Goal: Information Seeking & Learning: Learn about a topic

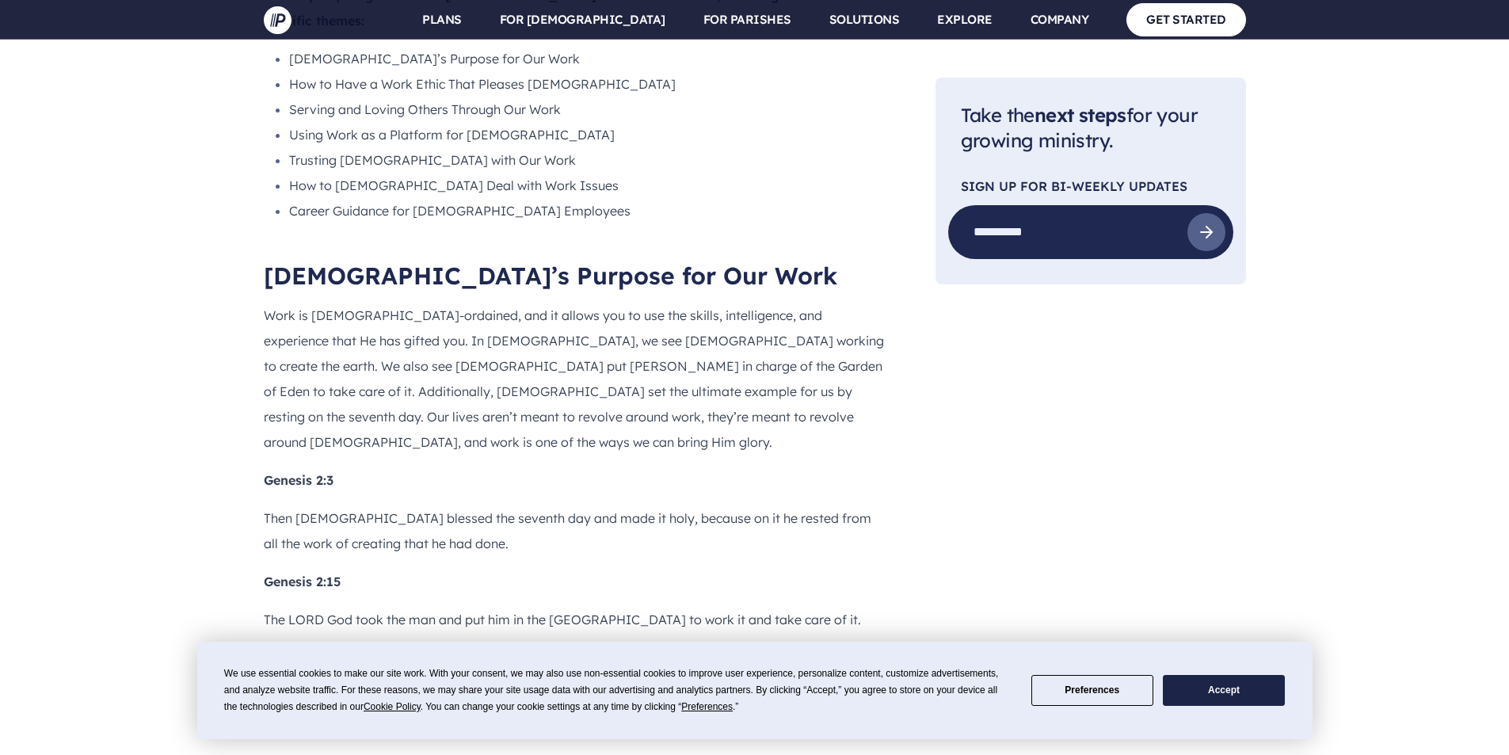
scroll to position [1452, 0]
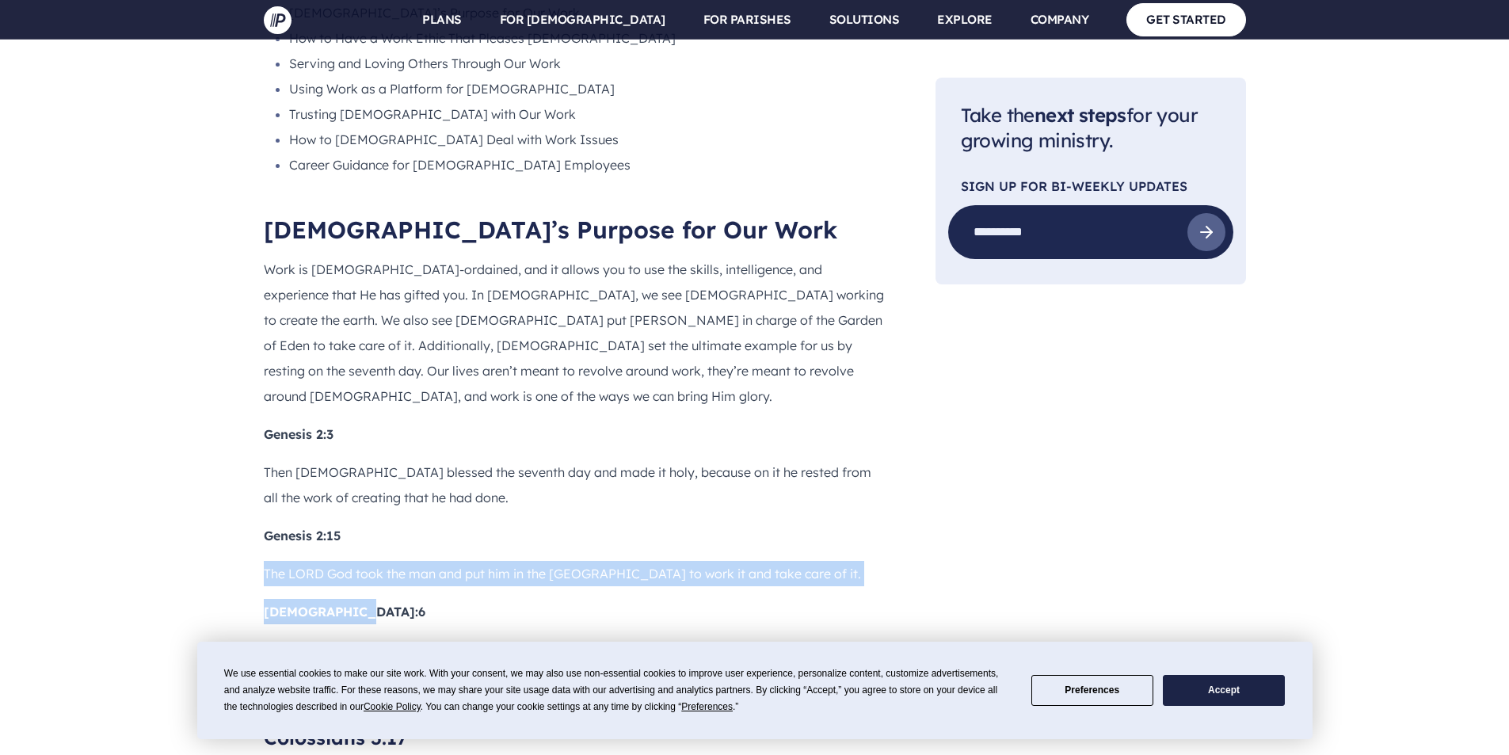
drag, startPoint x: 252, startPoint y: 455, endPoint x: 370, endPoint y: 497, distance: 125.5
click at [370, 599] on p "[DEMOGRAPHIC_DATA]:6" at bounding box center [574, 611] width 621 height 25
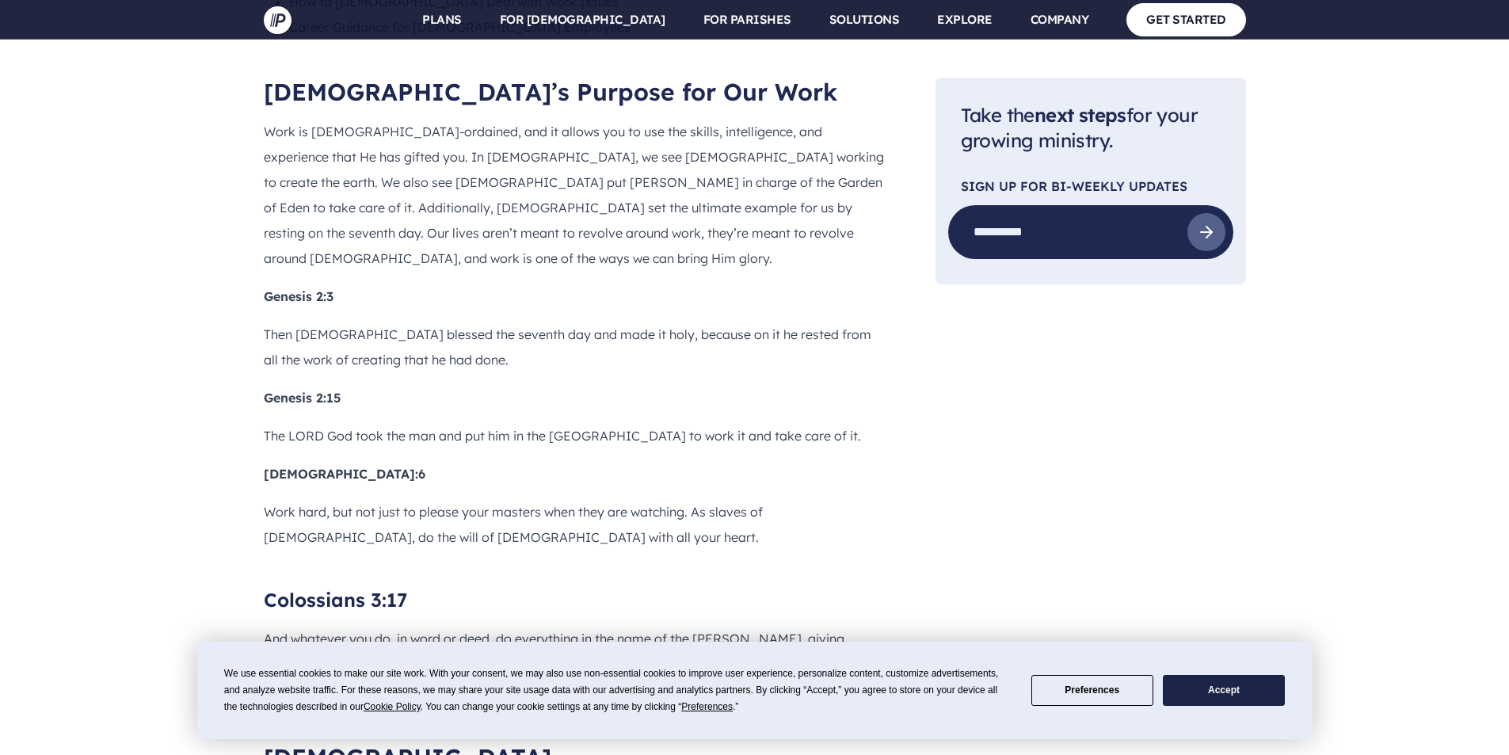
scroll to position [1584, 0]
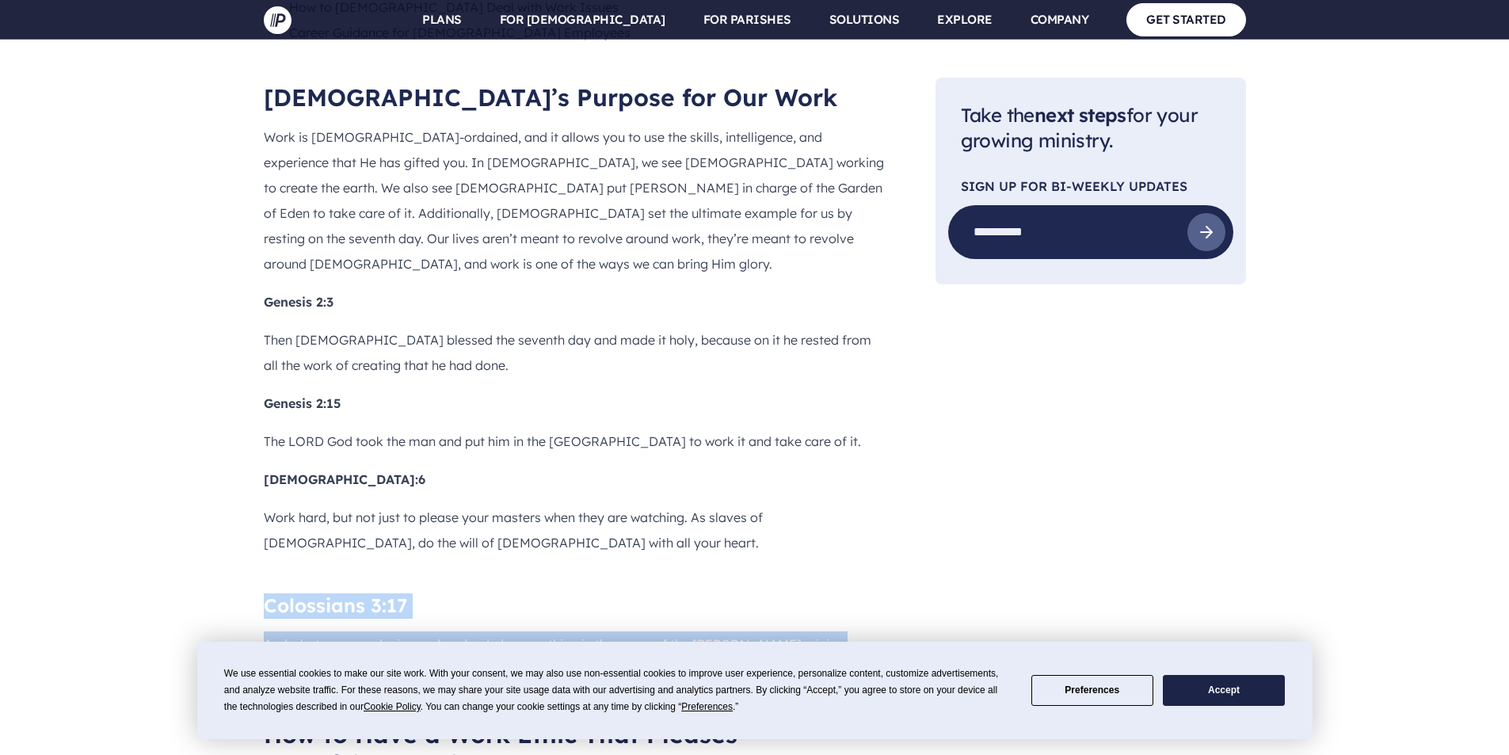
drag, startPoint x: 270, startPoint y: 482, endPoint x: 433, endPoint y: 559, distance: 180.7
copy div "Colossians 3:17 And whatever you do, in word or deed, do everything in the name…"
click at [436, 631] on p "And whatever you do, in word or deed, do everything in the name of the [PERSON_…" at bounding box center [574, 656] width 621 height 51
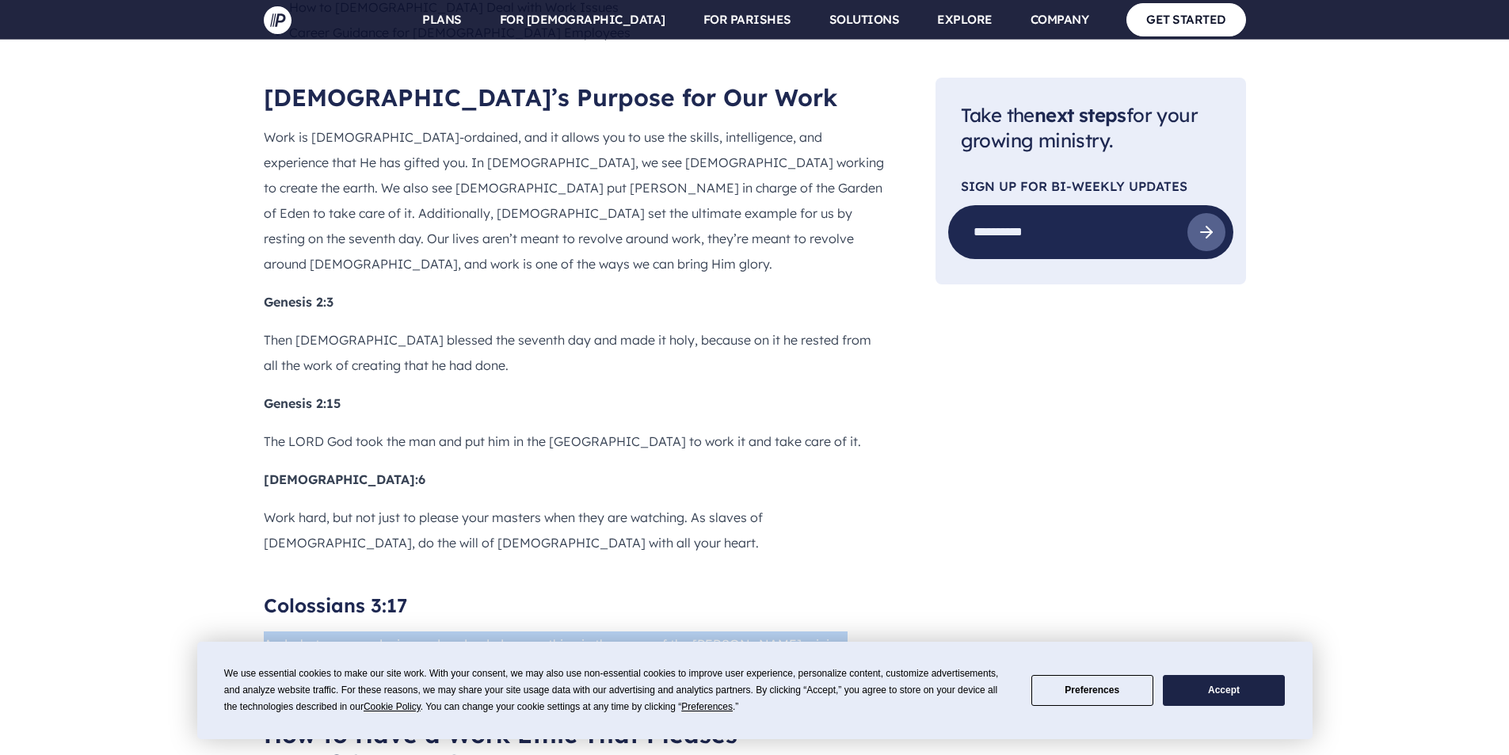
drag, startPoint x: 436, startPoint y: 560, endPoint x: 253, endPoint y: 539, distance: 183.3
copy p "And whatever you do, in word or deed, do everything in the name of the [PERSON_…"
drag, startPoint x: 386, startPoint y: 502, endPoint x: 409, endPoint y: 492, distance: 25.2
click at [388, 593] on b "Colossians 3:17" at bounding box center [335, 605] width 143 height 24
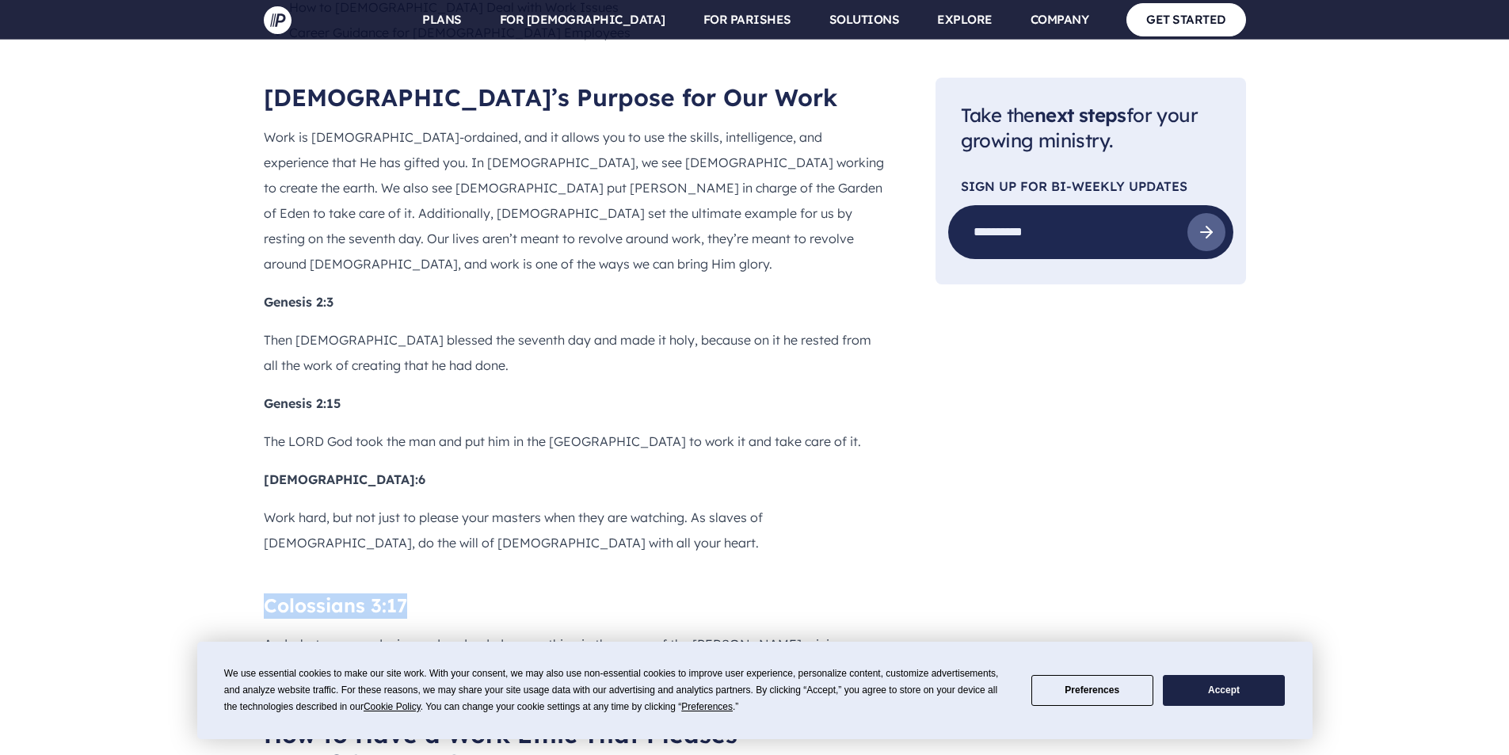
drag, startPoint x: 417, startPoint y: 490, endPoint x: 266, endPoint y: 481, distance: 151.5
click at [266, 593] on h3 "Colossians 3:17" at bounding box center [574, 605] width 621 height 25
drag, startPoint x: 353, startPoint y: 554, endPoint x: 331, endPoint y: 421, distance: 134.9
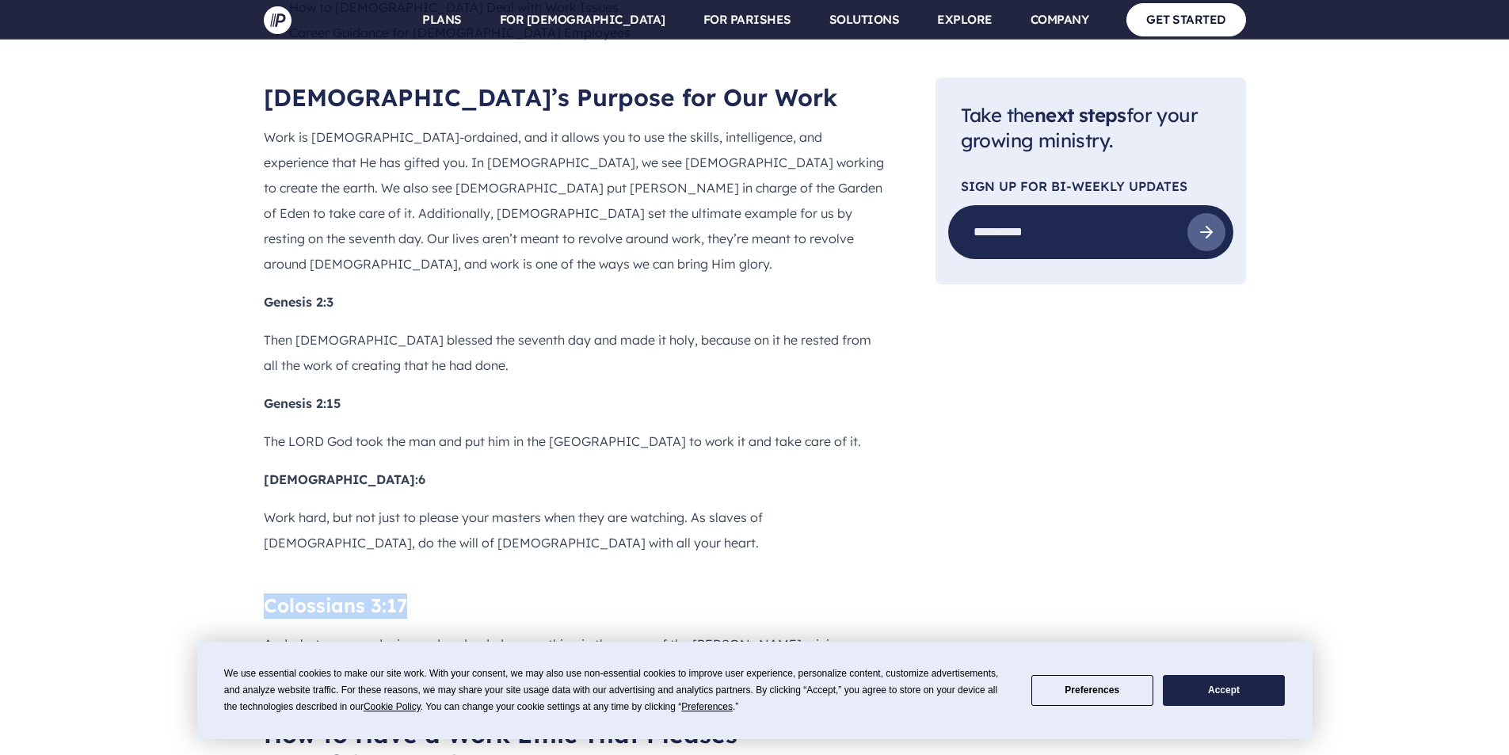
drag, startPoint x: 418, startPoint y: 491, endPoint x: 256, endPoint y: 498, distance: 162.5
copy b "Colossians 3:17"
drag, startPoint x: 289, startPoint y: 566, endPoint x: 269, endPoint y: 581, distance: 25.5
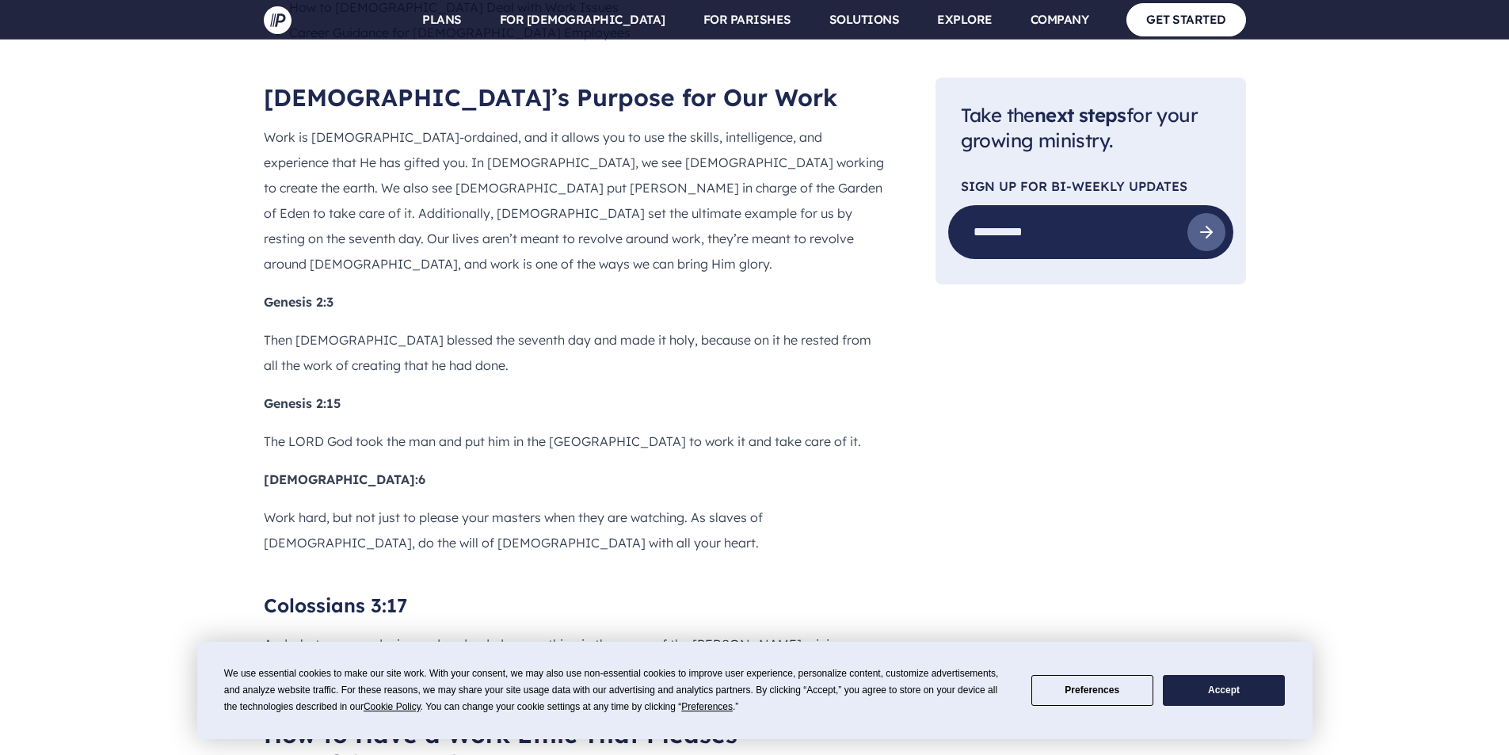
click at [264, 631] on p "And whatever you do, in word or deed, do everything in the name of the [PERSON_…" at bounding box center [574, 656] width 621 height 51
drag, startPoint x: 265, startPoint y: 529, endPoint x: 425, endPoint y: 558, distance: 162.5
click at [425, 631] on p "And whatever you do, in word or deed, do everything in the name of the [PERSON_…" at bounding box center [574, 656] width 621 height 51
copy p "And whatever you do, in word or deed, do everything in the name of the [PERSON_…"
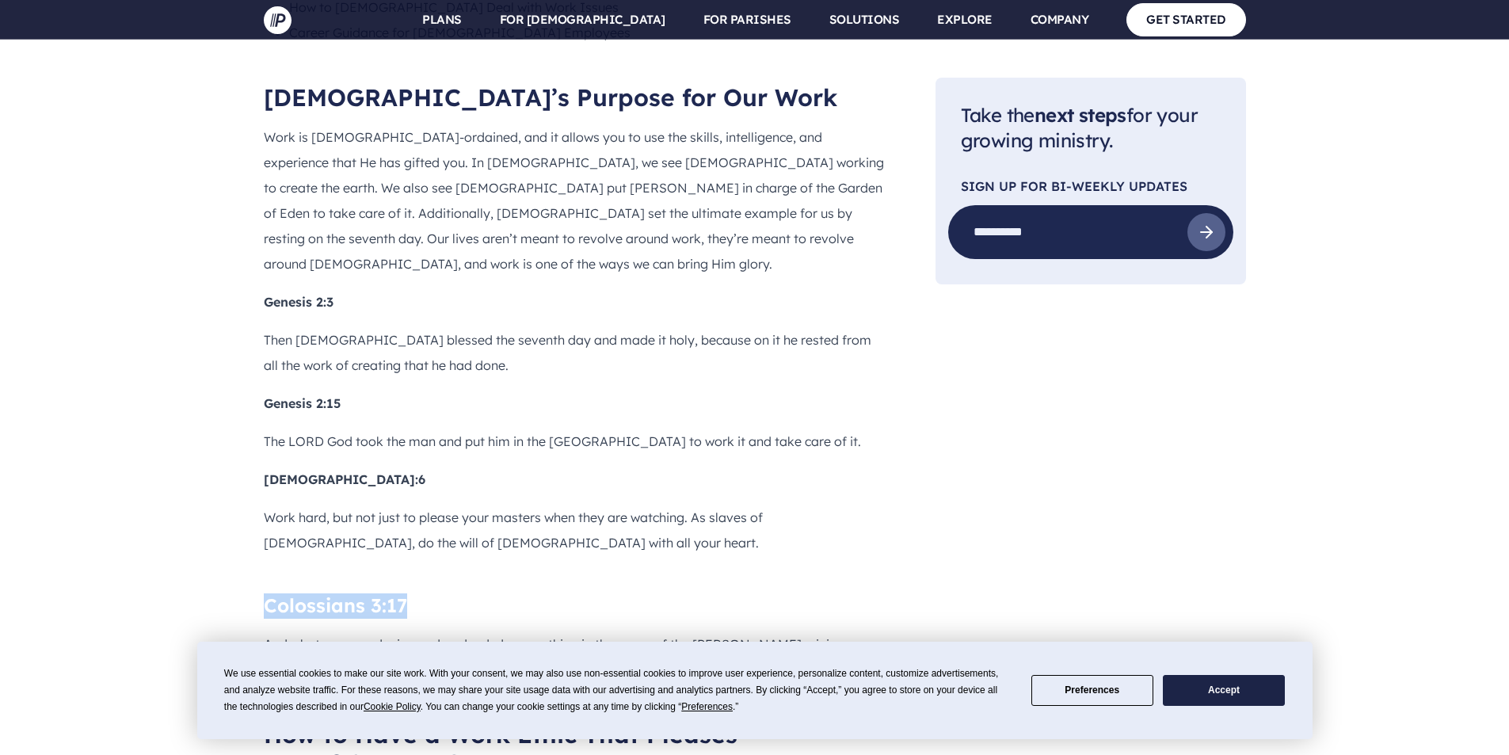
drag, startPoint x: 422, startPoint y: 496, endPoint x: 265, endPoint y: 493, distance: 157.6
click at [265, 593] on h3 "Colossians 3:17" at bounding box center [574, 605] width 621 height 25
copy b "Colossians 3:17"
